Goal: Entertainment & Leisure: Consume media (video, audio)

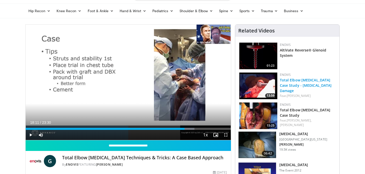
click at [309, 86] on link "Total Elbow [MEDICAL_DATA] Case Study - [MEDICAL_DATA] Damage" at bounding box center [306, 85] width 52 height 15
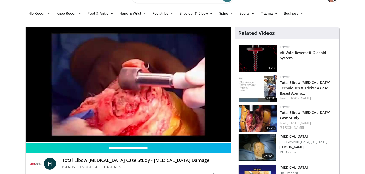
scroll to position [27, 0]
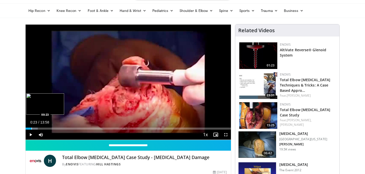
click at [31, 128] on div "Progress Bar" at bounding box center [31, 129] width 1 height 2
click at [46, 128] on div "Progress Bar" at bounding box center [46, 129] width 1 height 2
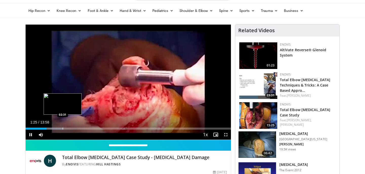
click at [63, 128] on div "Progress Bar" at bounding box center [63, 129] width 1 height 2
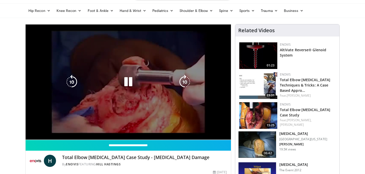
click at [79, 129] on div "90 seconds Tap to unmute" at bounding box center [129, 81] width 206 height 115
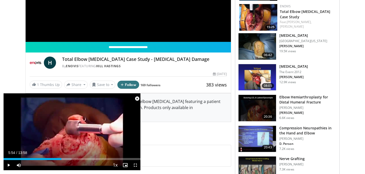
scroll to position [0, 0]
